Goal: Information Seeking & Learning: Check status

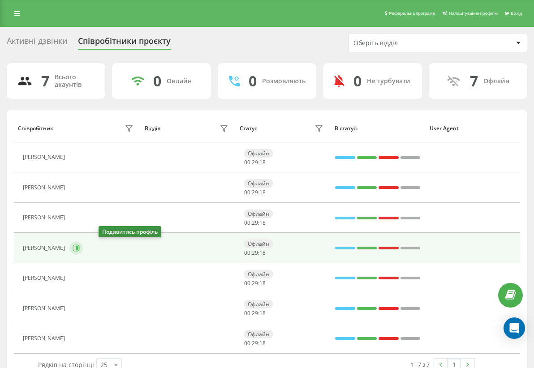
click at [80, 247] on icon at bounding box center [76, 248] width 7 height 7
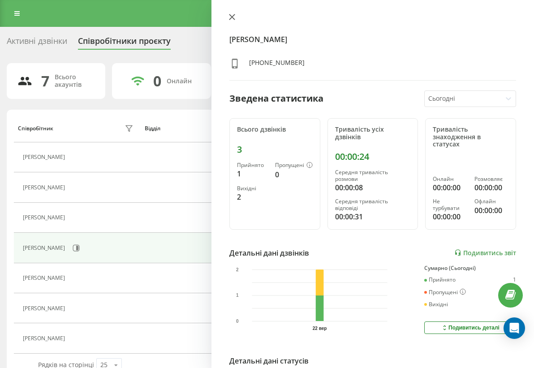
click at [229, 17] on icon at bounding box center [232, 17] width 6 height 6
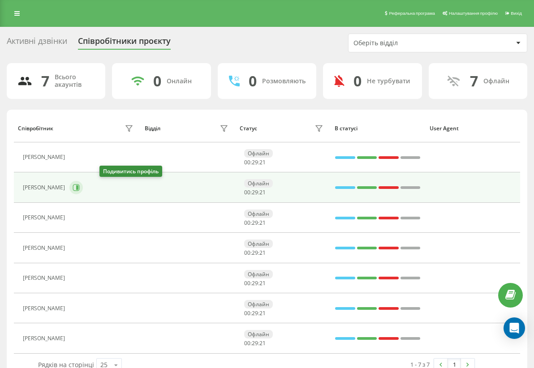
click at [80, 187] on icon at bounding box center [76, 187] width 7 height 7
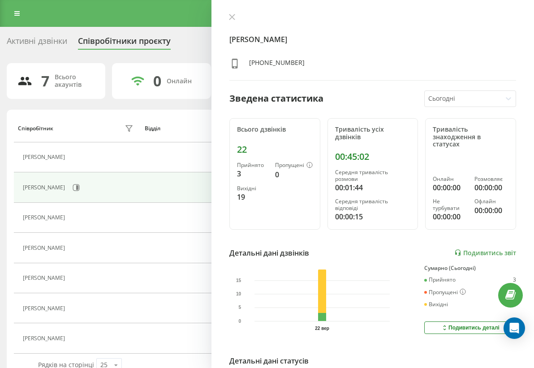
drag, startPoint x: 230, startPoint y: 18, endPoint x: 177, endPoint y: 116, distance: 110.8
click at [229, 17] on icon at bounding box center [232, 17] width 6 height 6
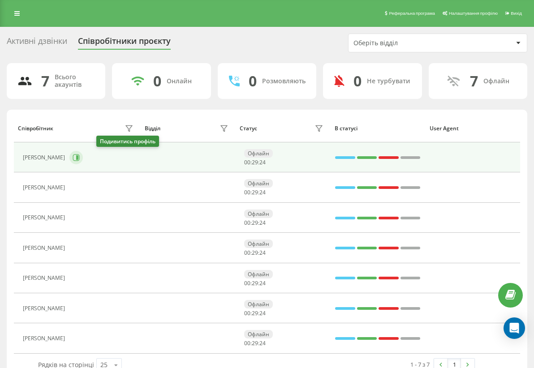
click at [78, 159] on icon at bounding box center [77, 157] width 2 height 4
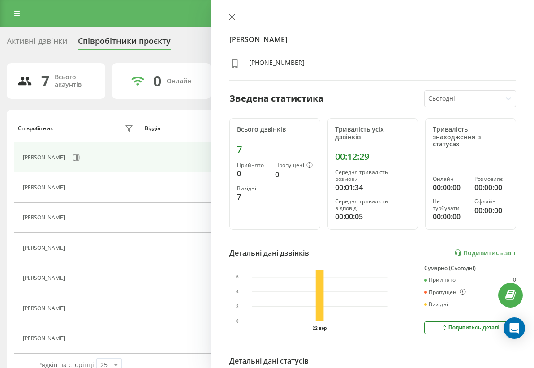
click at [232, 17] on icon at bounding box center [232, 17] width 6 height 6
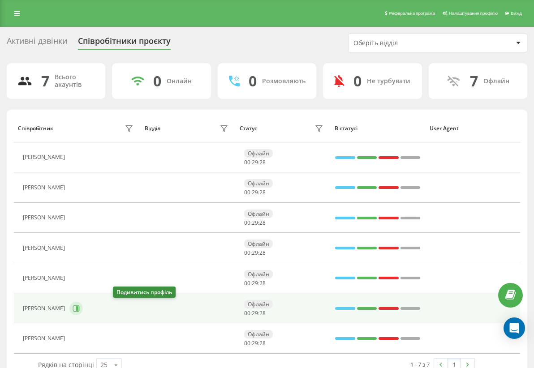
click at [80, 311] on icon at bounding box center [76, 308] width 7 height 7
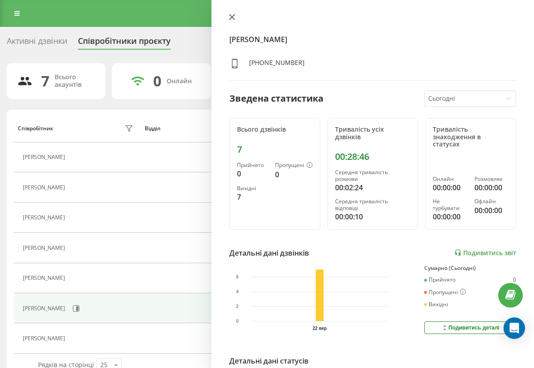
click at [230, 16] on icon at bounding box center [231, 16] width 5 height 5
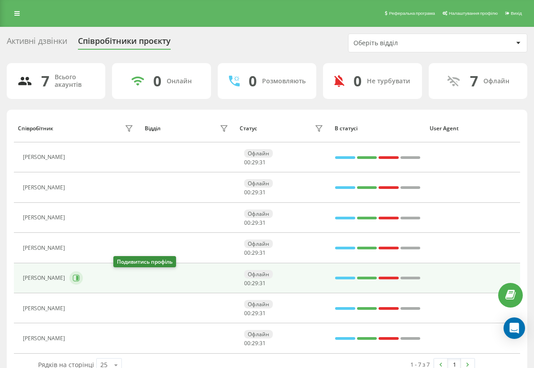
click at [83, 282] on button at bounding box center [75, 277] width 13 height 13
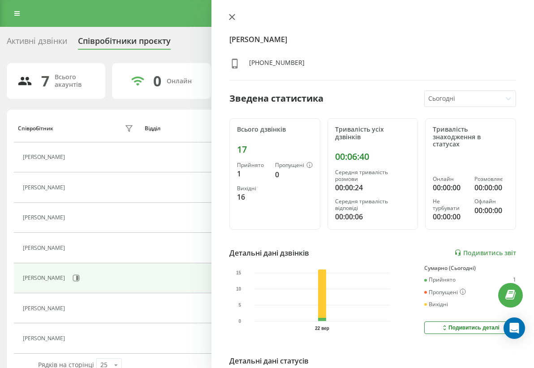
click at [229, 20] on icon at bounding box center [232, 17] width 6 height 6
